Goal: Navigation & Orientation: Find specific page/section

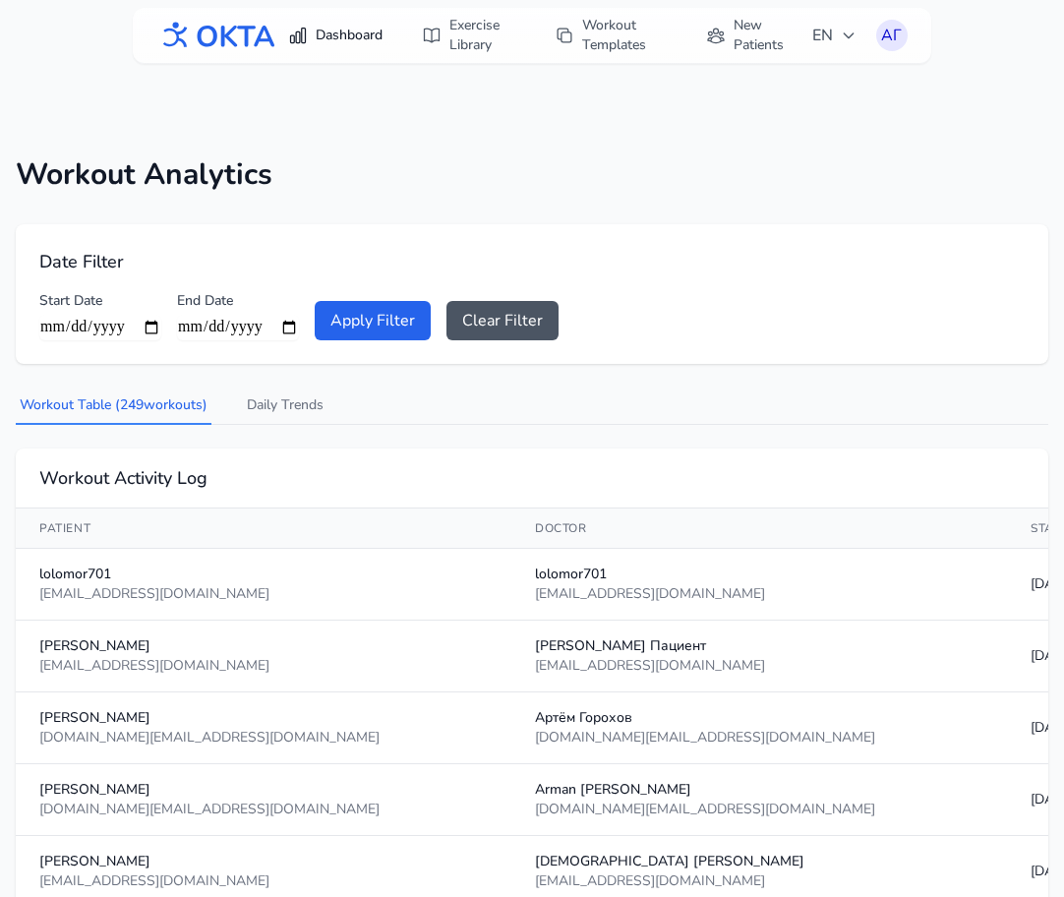
click at [343, 51] on link "Dashboard" at bounding box center [335, 35] width 118 height 35
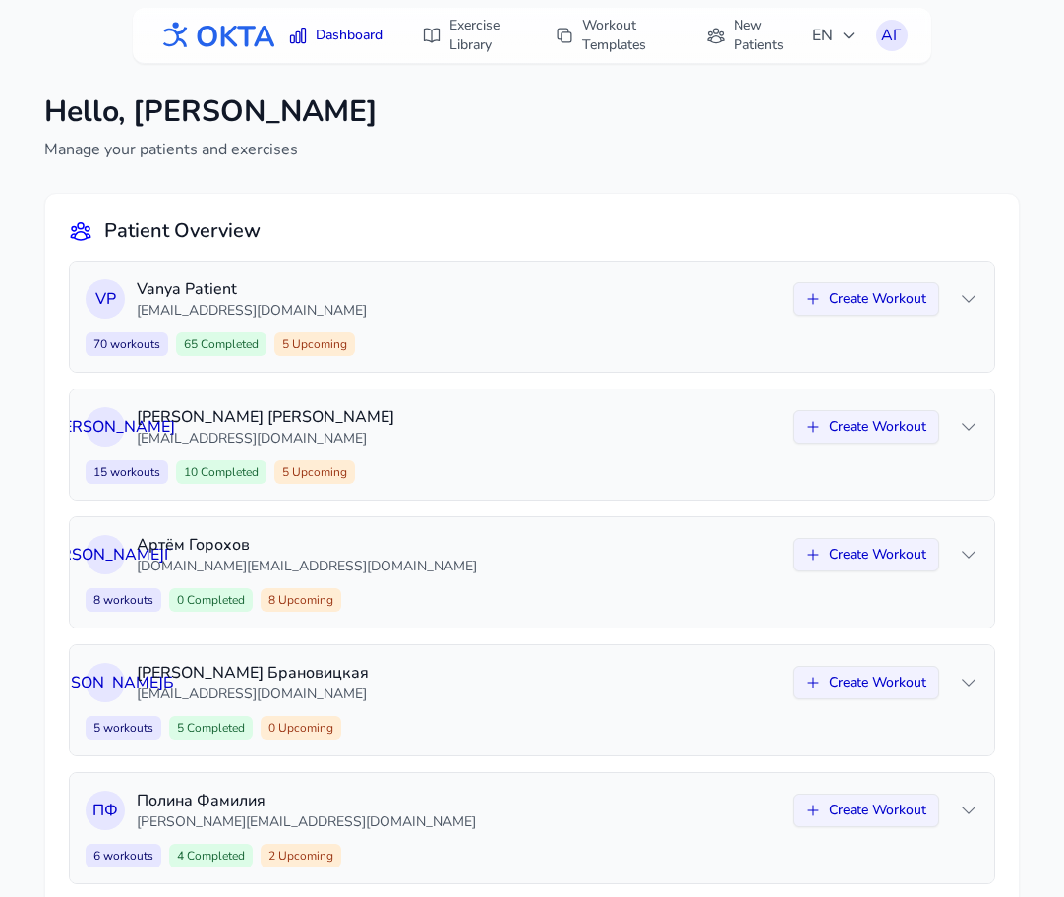
scroll to position [171, 0]
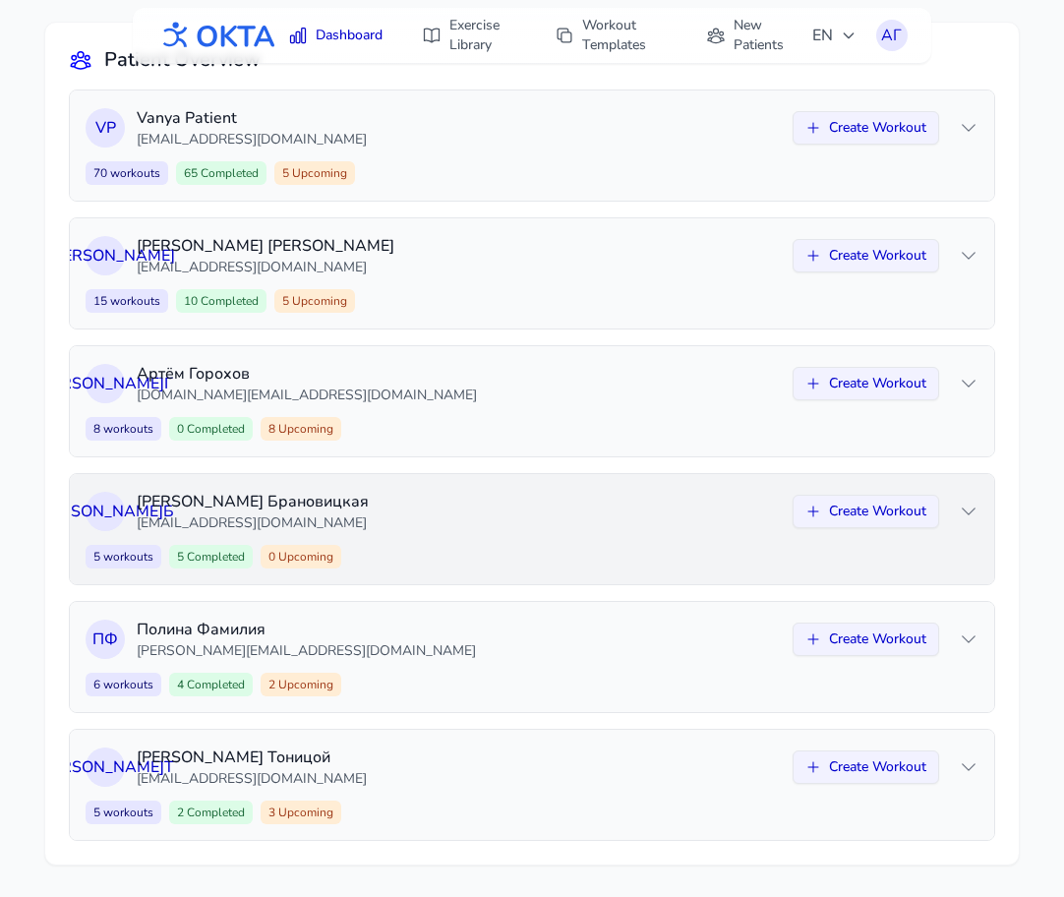
click at [552, 525] on p "[EMAIL_ADDRESS][DOMAIN_NAME]" at bounding box center [459, 523] width 644 height 20
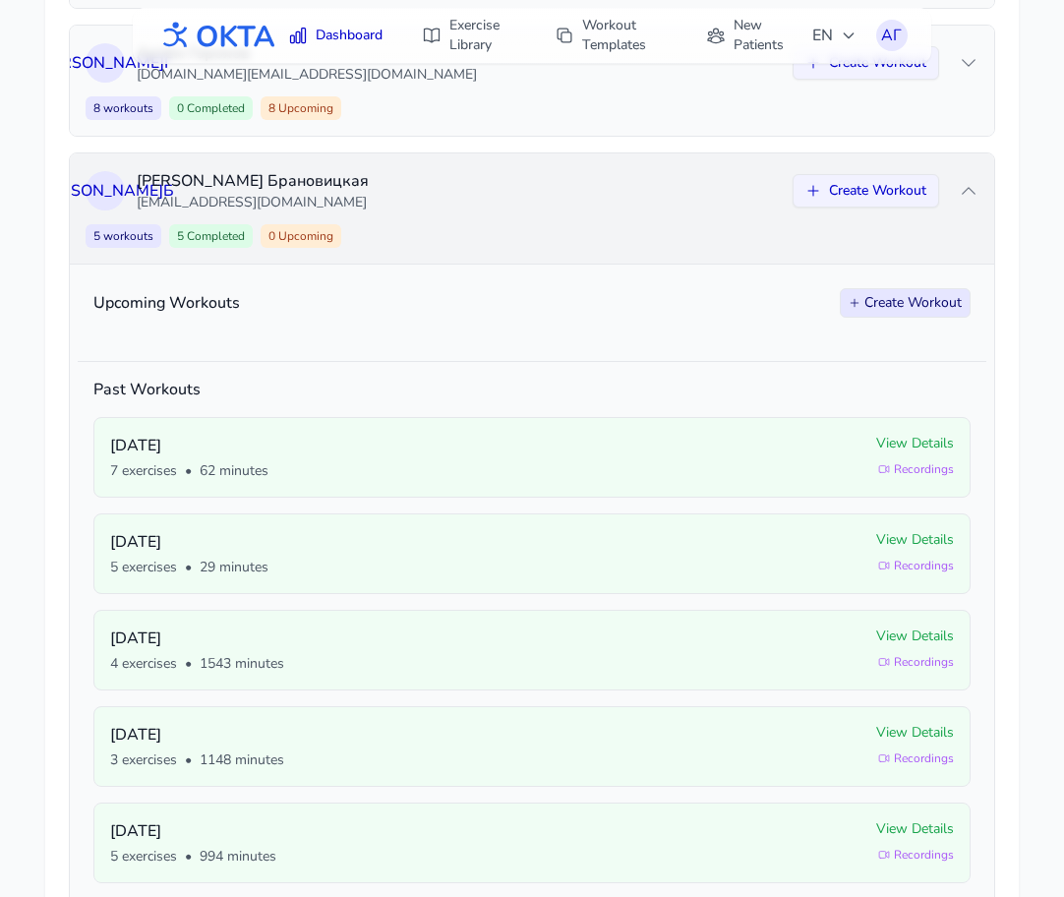
scroll to position [489, 0]
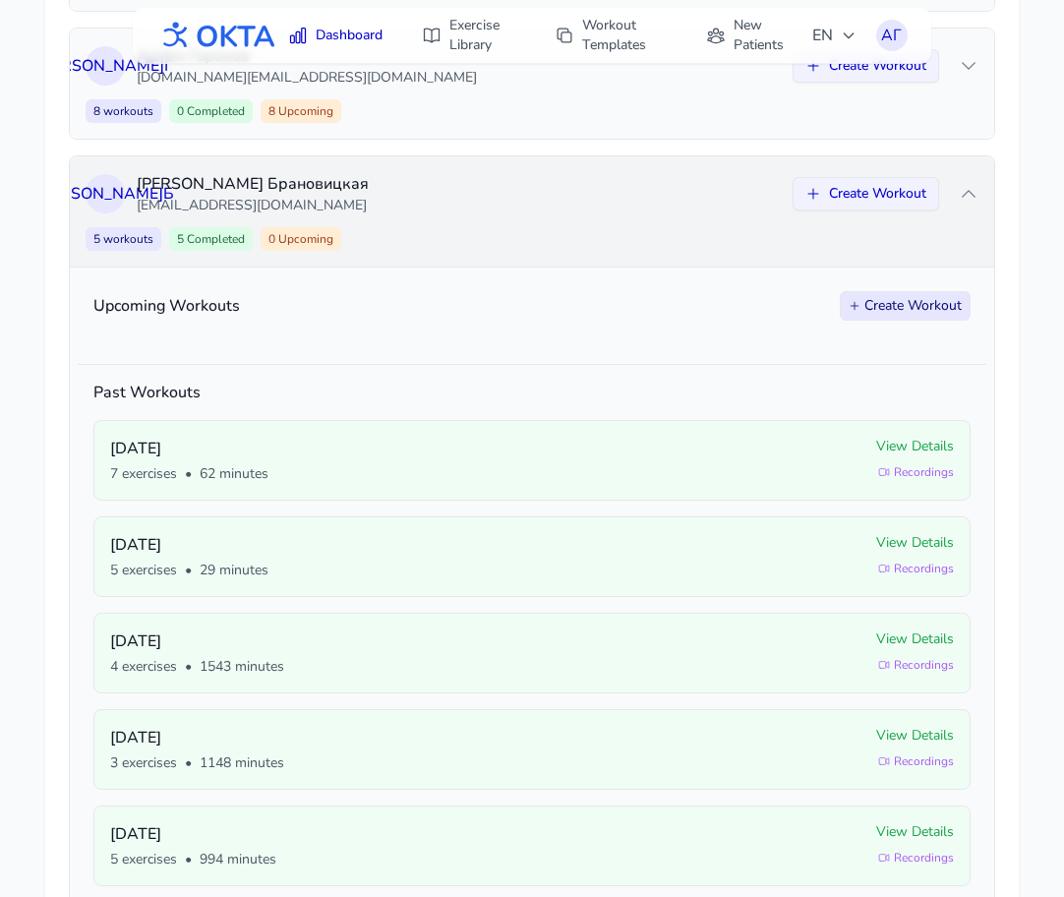
click at [549, 223] on div "А Б [PERSON_NAME] [EMAIL_ADDRESS][DOMAIN_NAME] Create Workout 5 workouts 5 Comp…" at bounding box center [532, 211] width 924 height 110
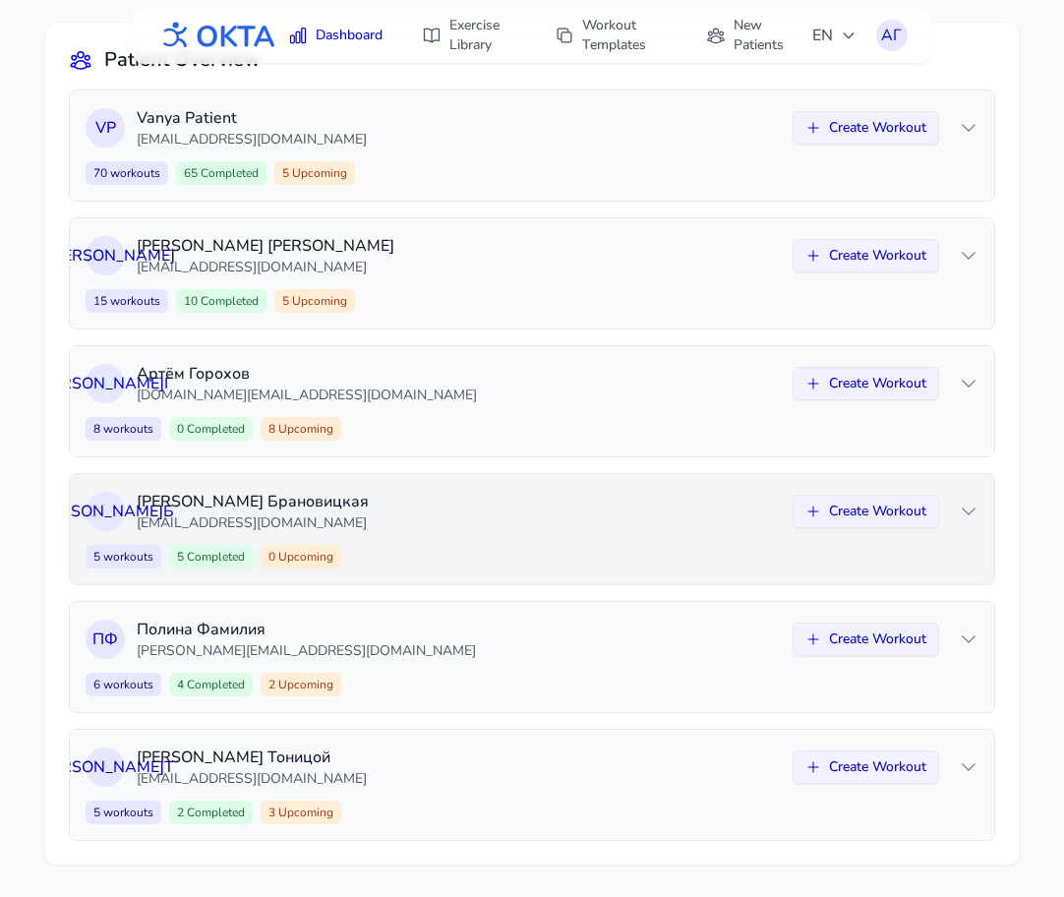
scroll to position [171, 0]
click at [547, 268] on p "[EMAIL_ADDRESS][DOMAIN_NAME]" at bounding box center [459, 268] width 644 height 20
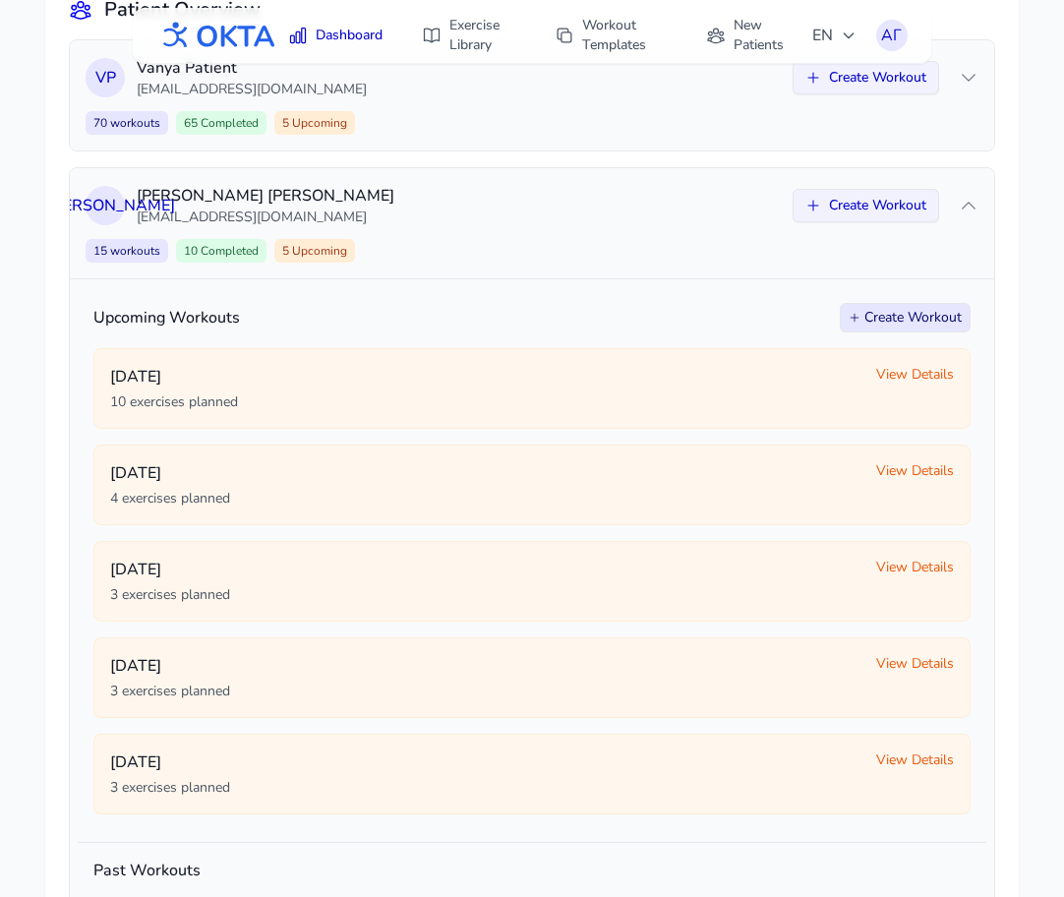
scroll to position [0, 0]
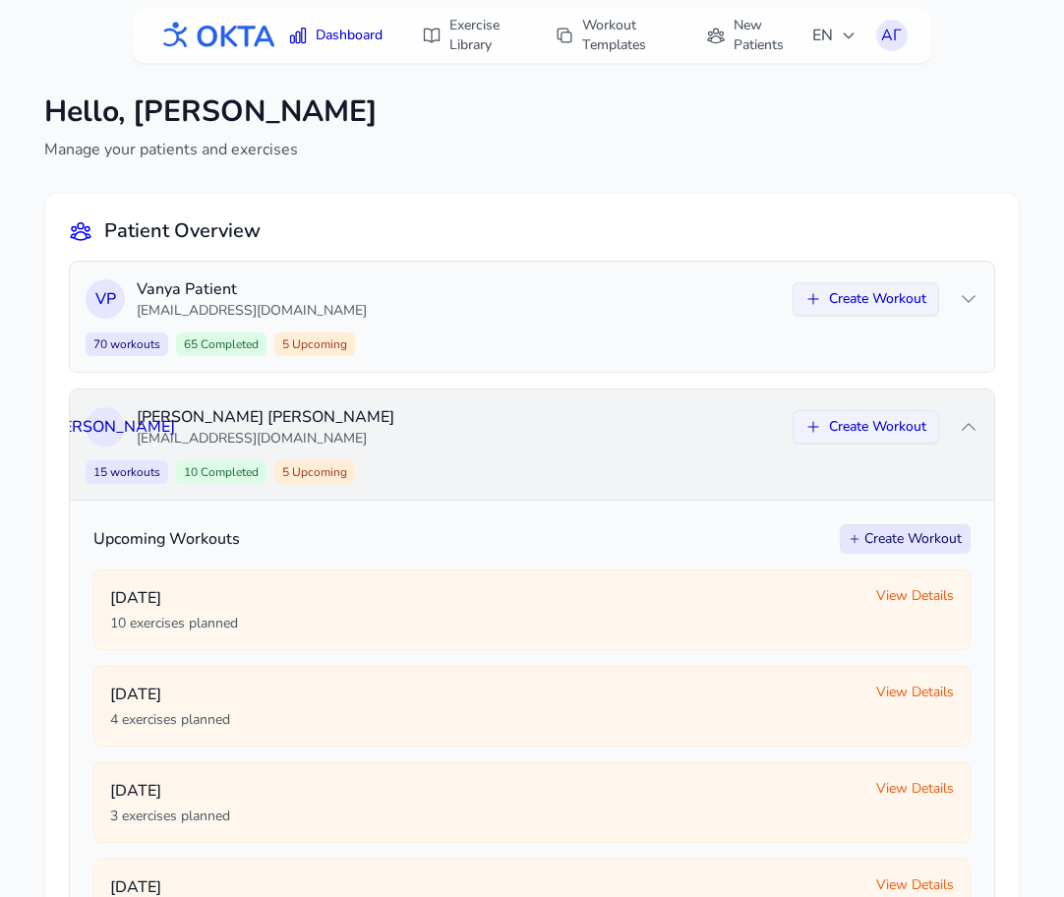
click at [592, 466] on div "15 workouts 10 Completed 5 Upcoming Create Workout" at bounding box center [532, 472] width 893 height 24
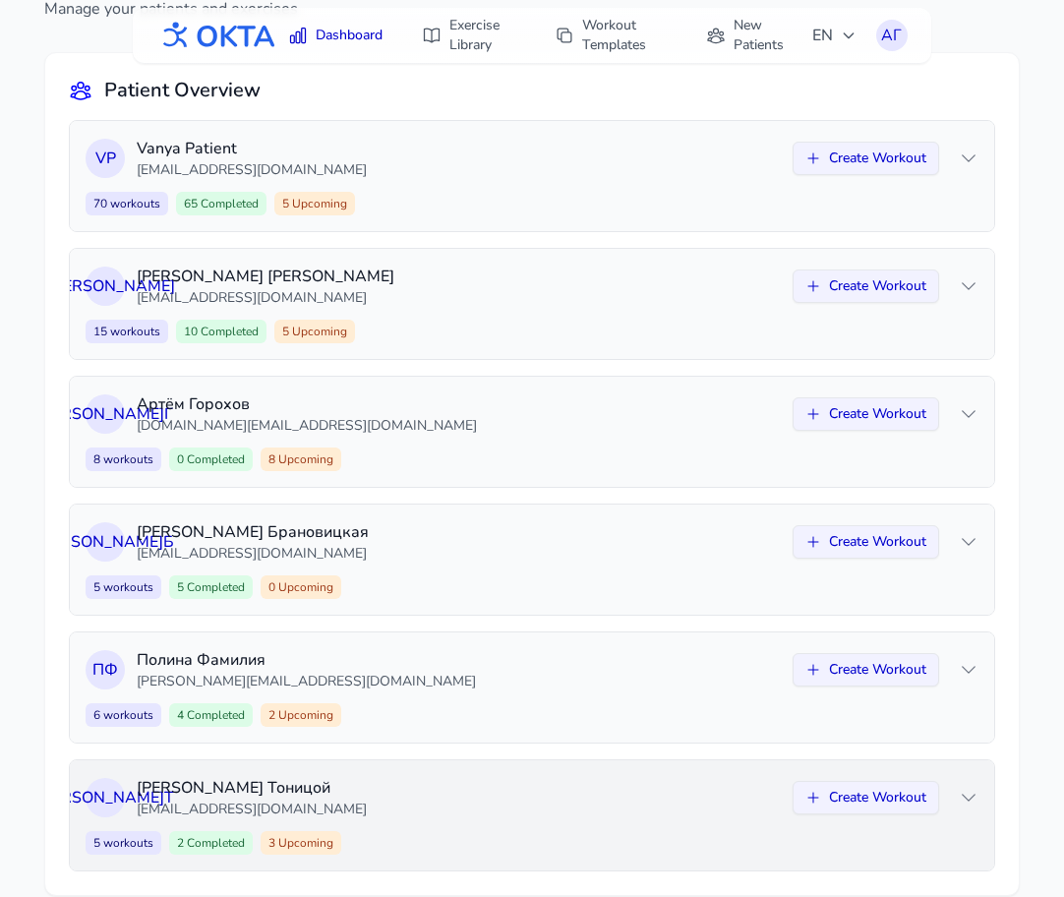
scroll to position [171, 0]
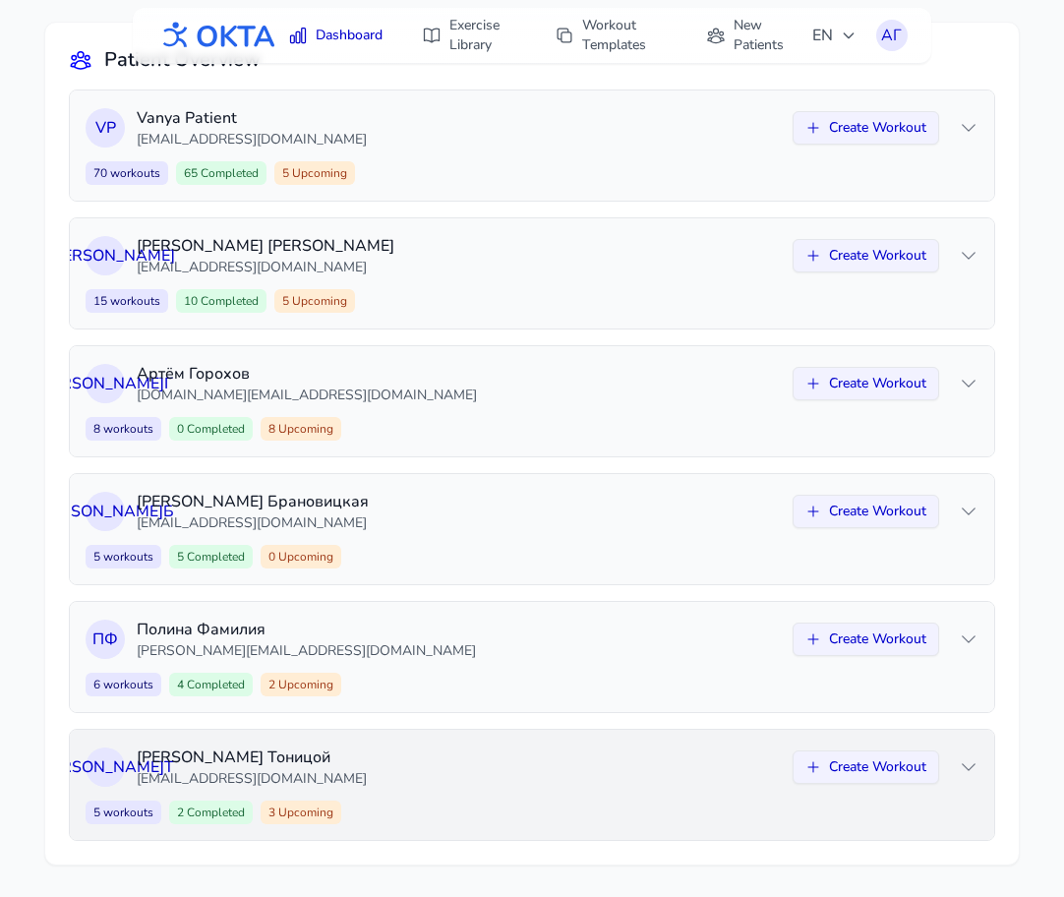
click at [594, 779] on p "[EMAIL_ADDRESS][DOMAIN_NAME]" at bounding box center [459, 779] width 644 height 20
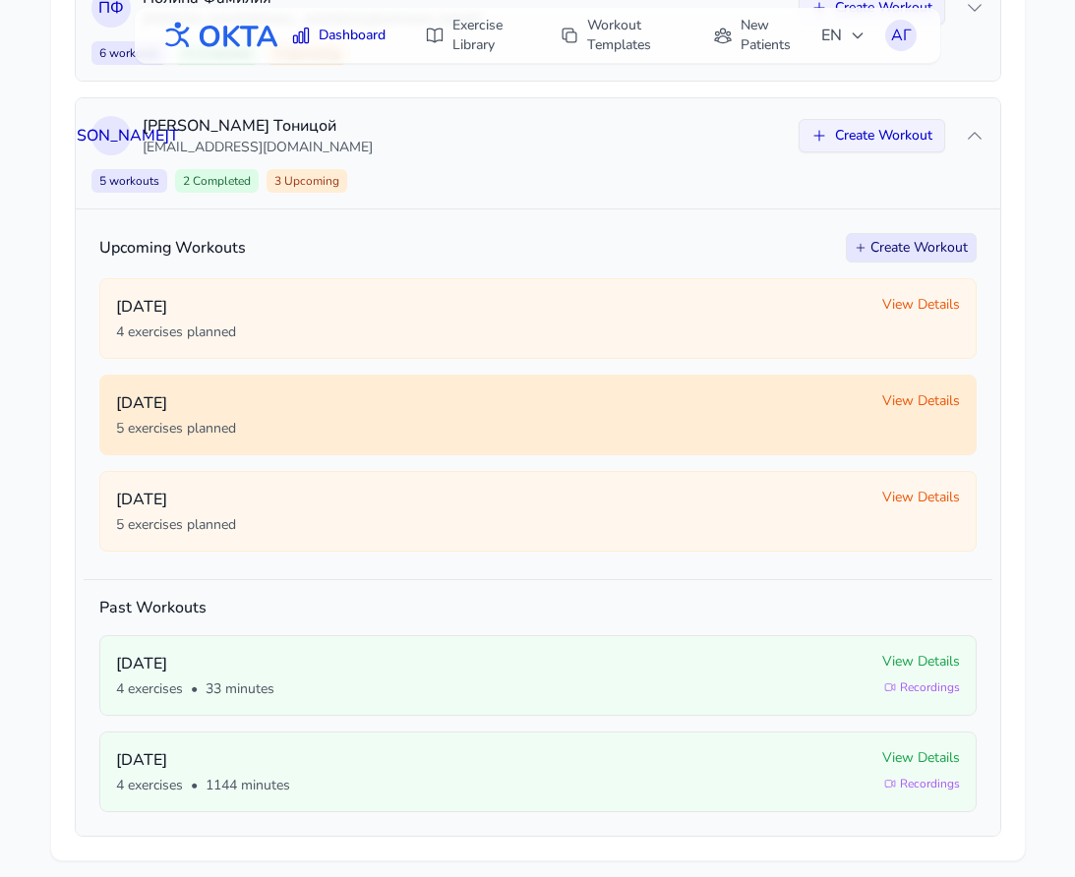
scroll to position [818, 0]
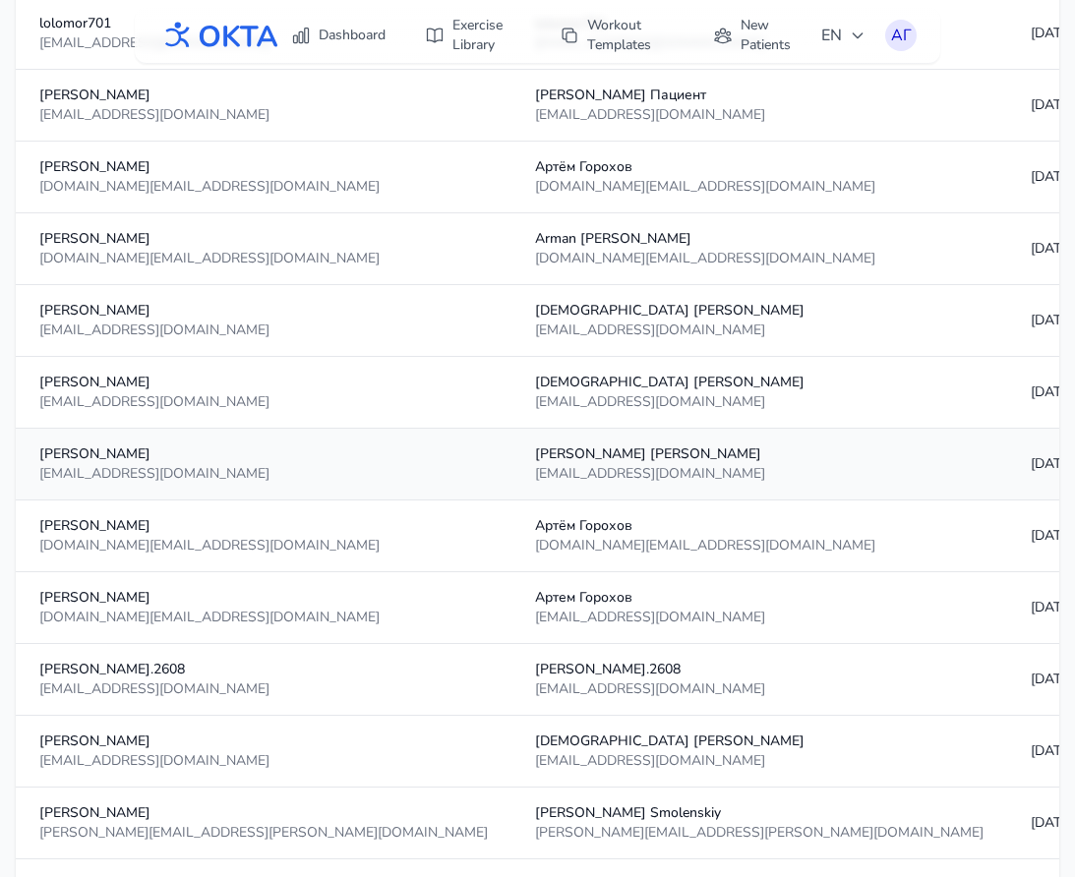
scroll to position [436, 0]
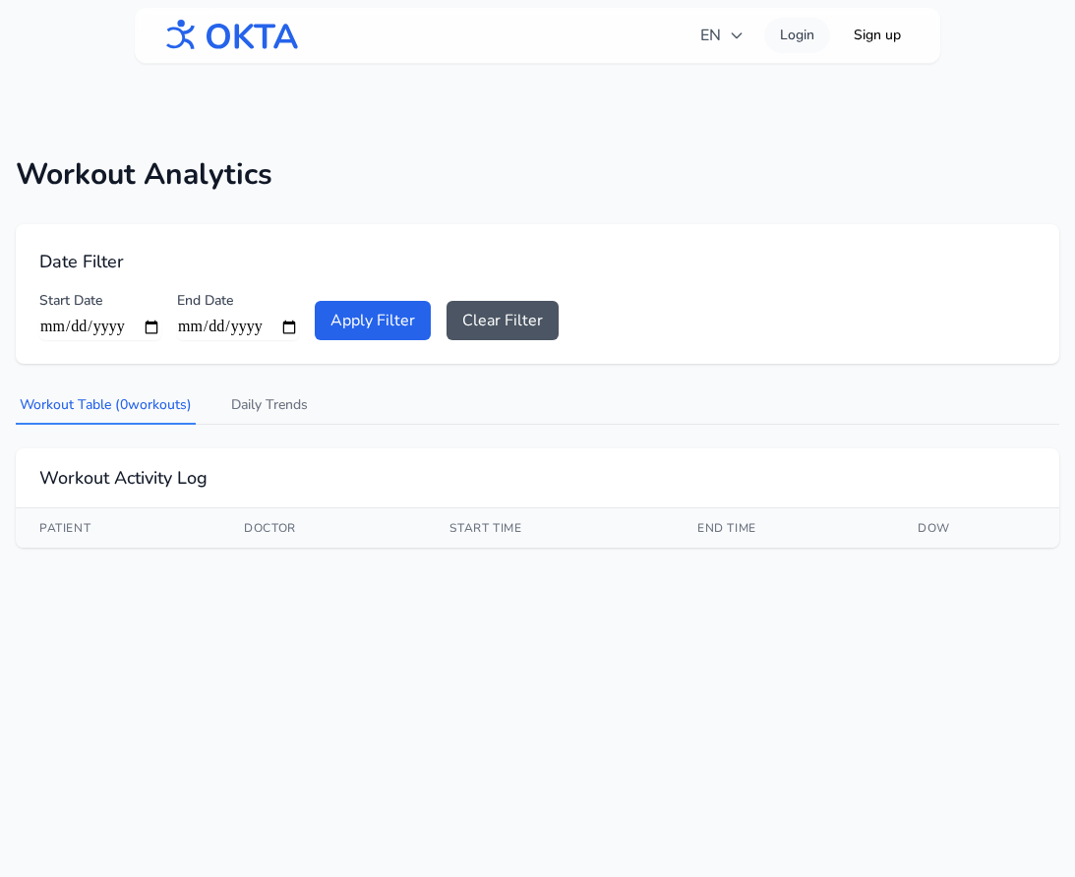
scroll to position [63, 0]
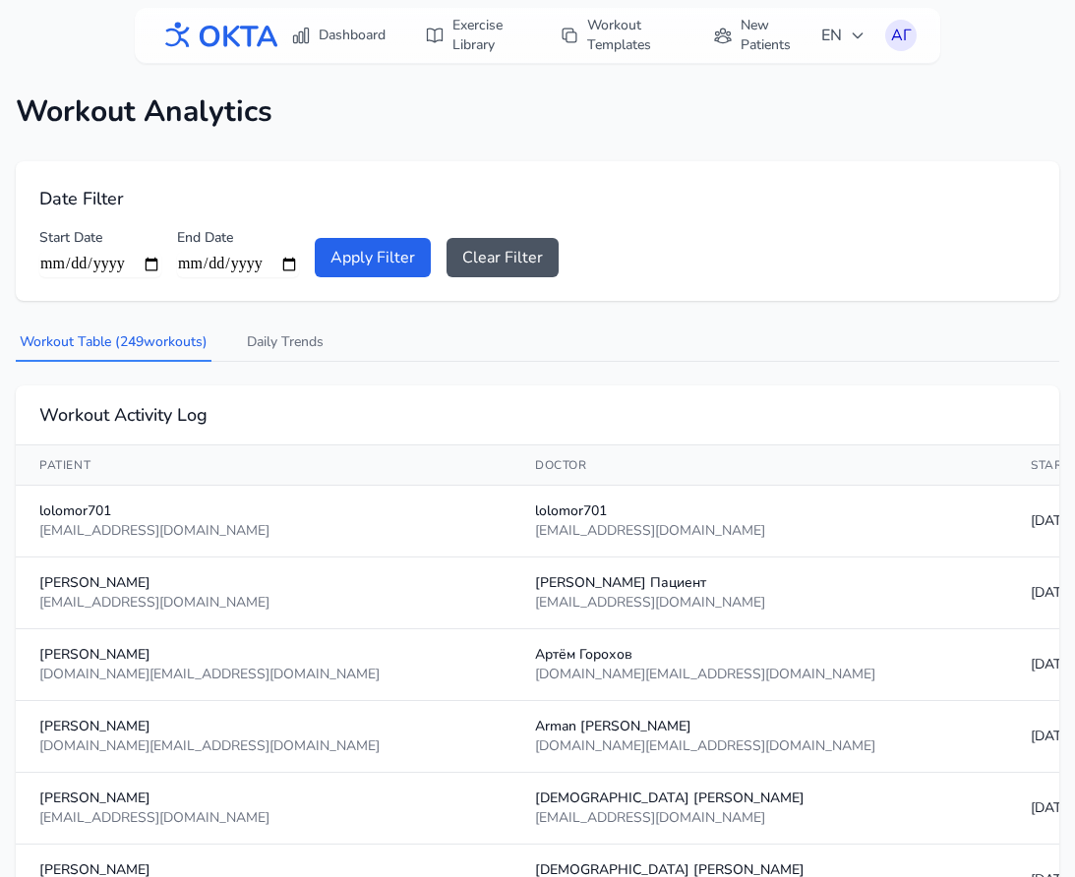
click at [693, 336] on nav "Workout Table ( 249 workouts) Daily Trends" at bounding box center [537, 343] width 1043 height 37
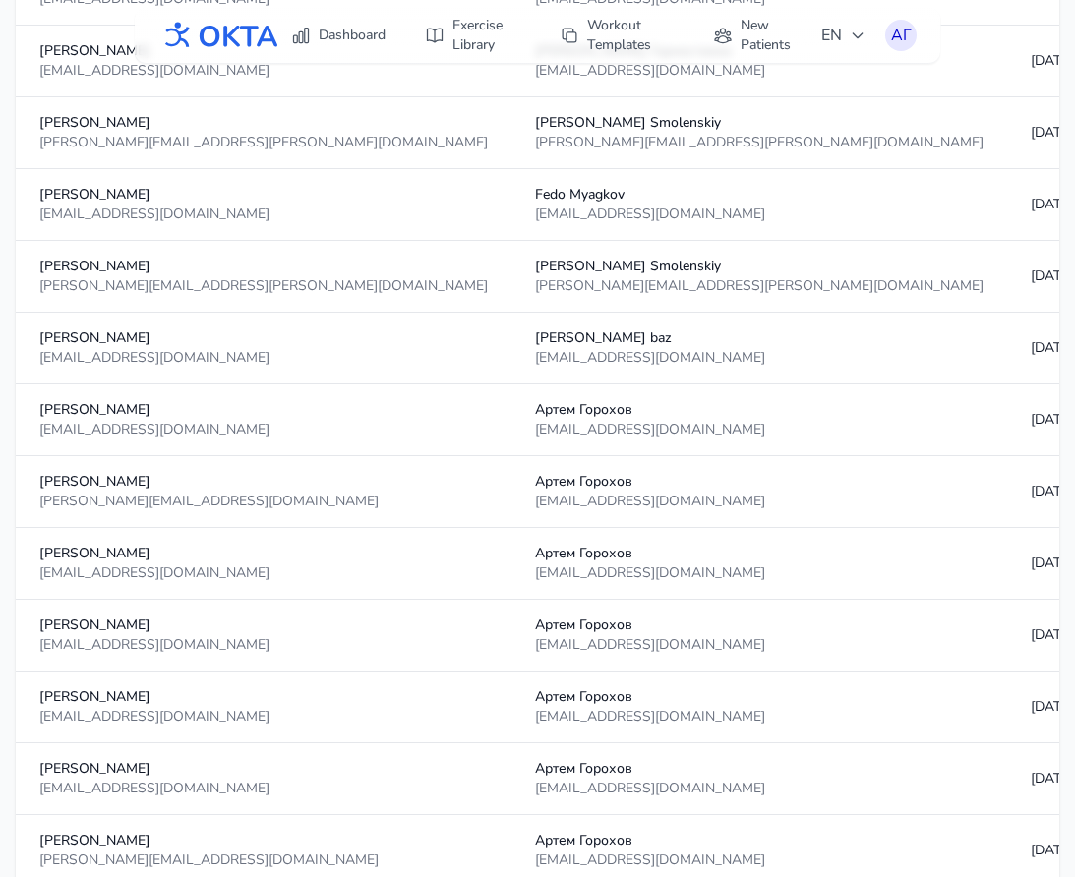
scroll to position [3353, 0]
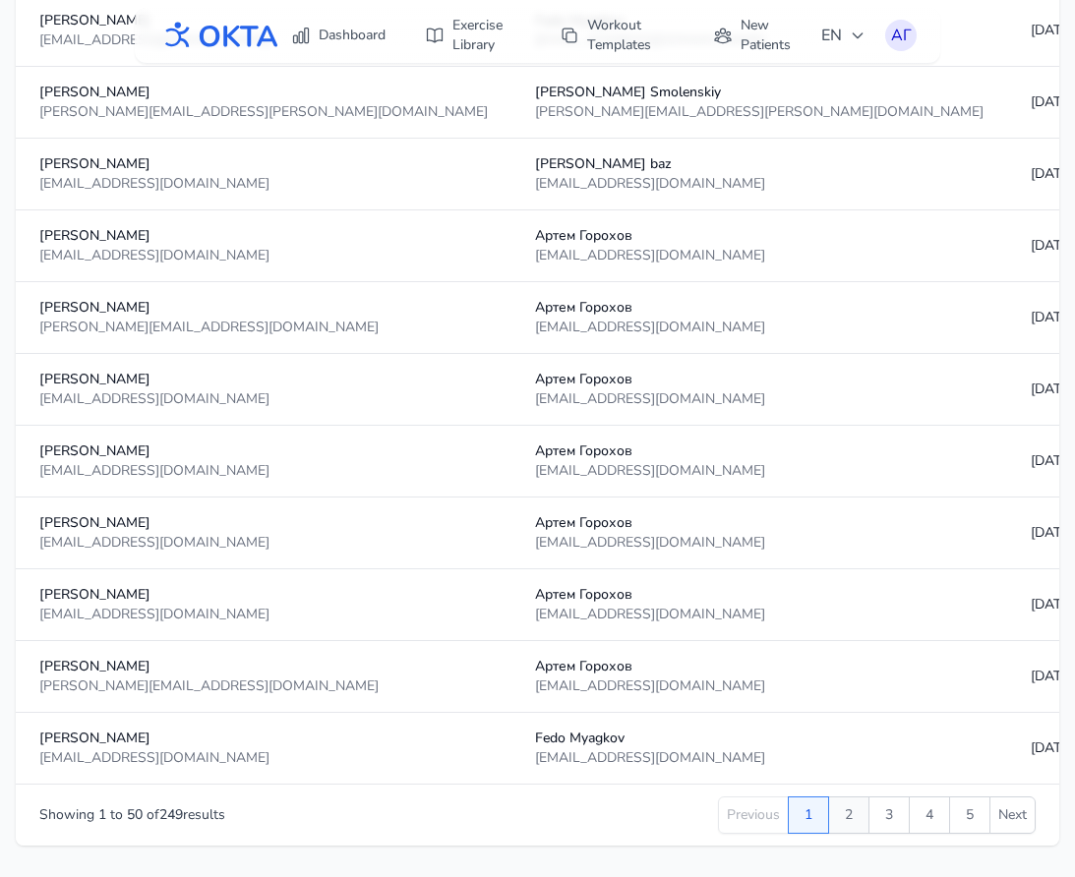
click at [847, 819] on button "2" at bounding box center [848, 815] width 41 height 37
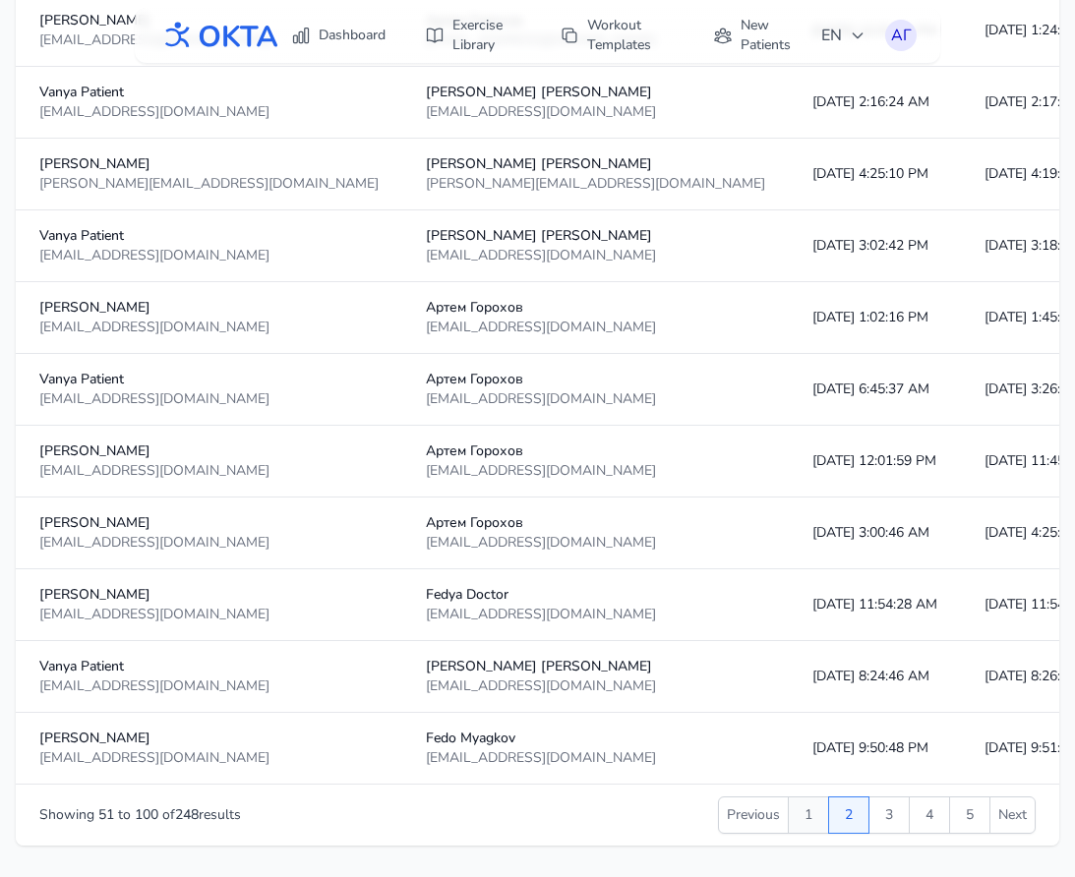
click at [806, 819] on button "1" at bounding box center [808, 815] width 41 height 37
